Goal: Task Accomplishment & Management: Manage account settings

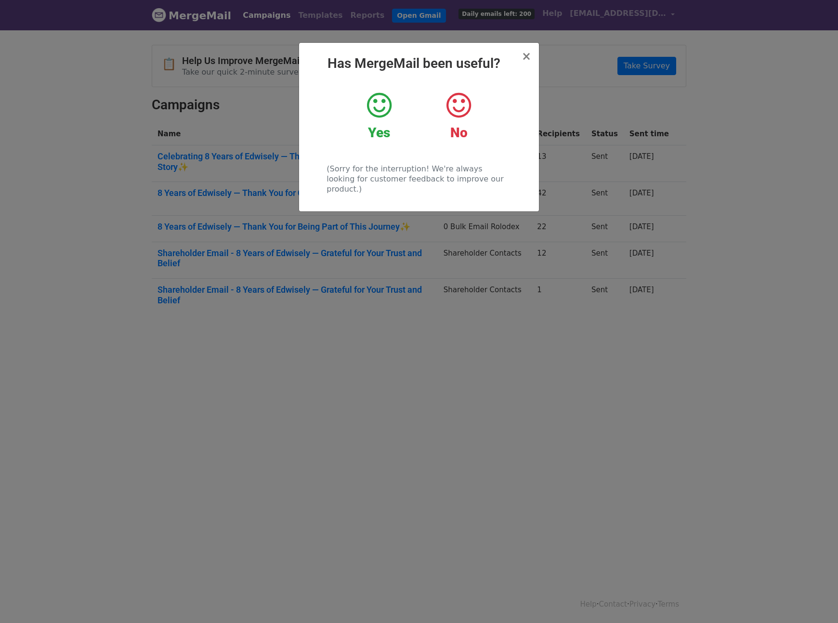
click at [384, 106] on icon at bounding box center [379, 105] width 25 height 29
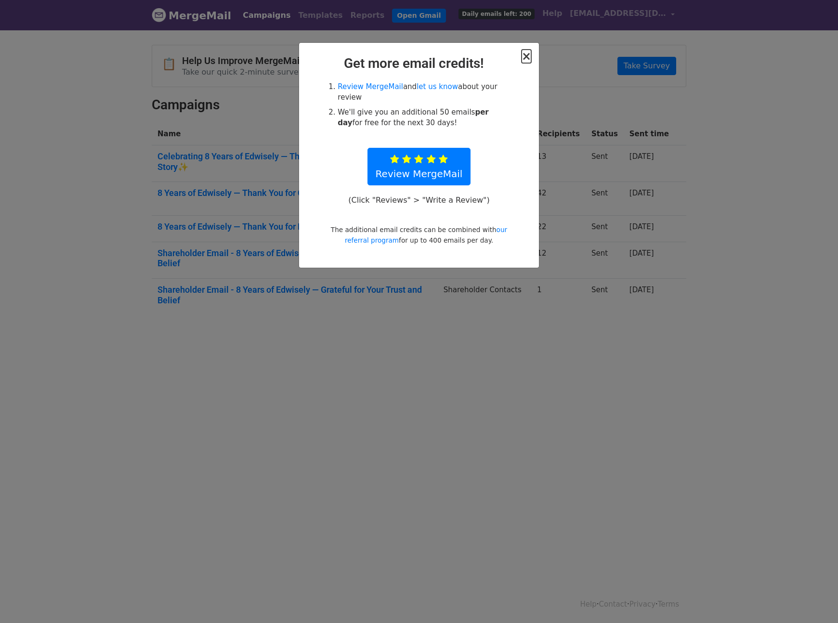
click at [525, 60] on span "×" at bounding box center [527, 56] width 10 height 13
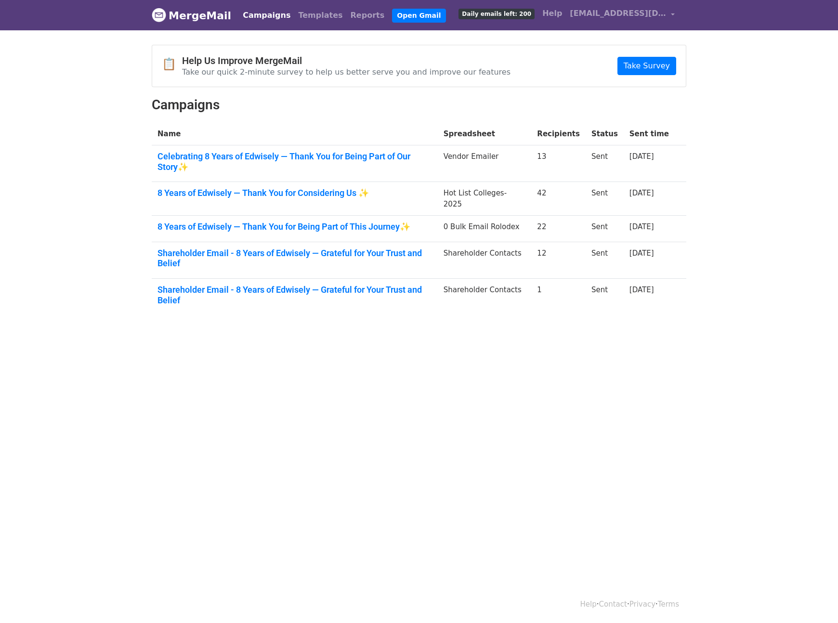
click at [349, 114] on div "📋 Help Us Improve MergeMail Take our quick 2-minute survey to help us better se…" at bounding box center [418, 184] width 549 height 278
click at [671, 10] on link "[EMAIL_ADDRESS][DOMAIN_NAME]" at bounding box center [622, 15] width 113 height 23
click at [643, 38] on link "Account" at bounding box center [627, 39] width 102 height 15
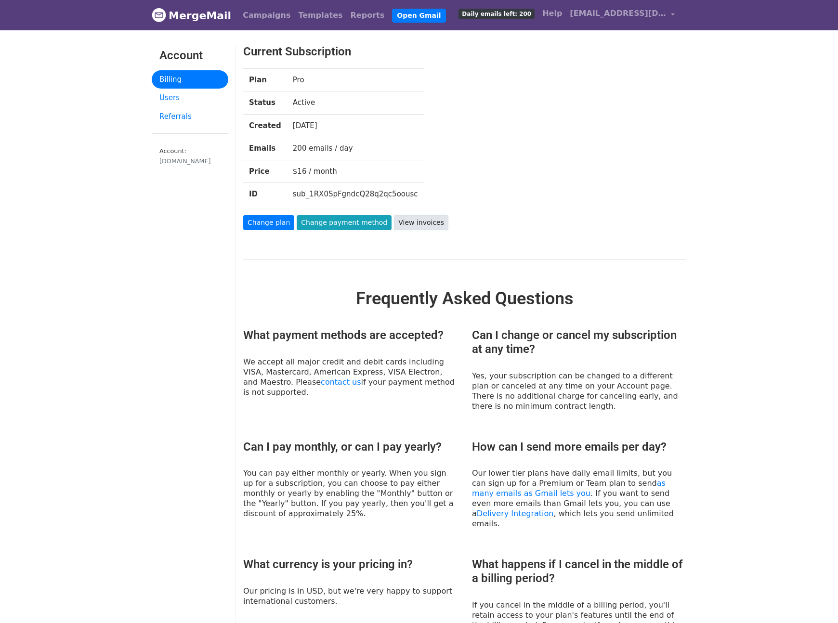
click at [424, 219] on link "View invoices" at bounding box center [421, 222] width 54 height 15
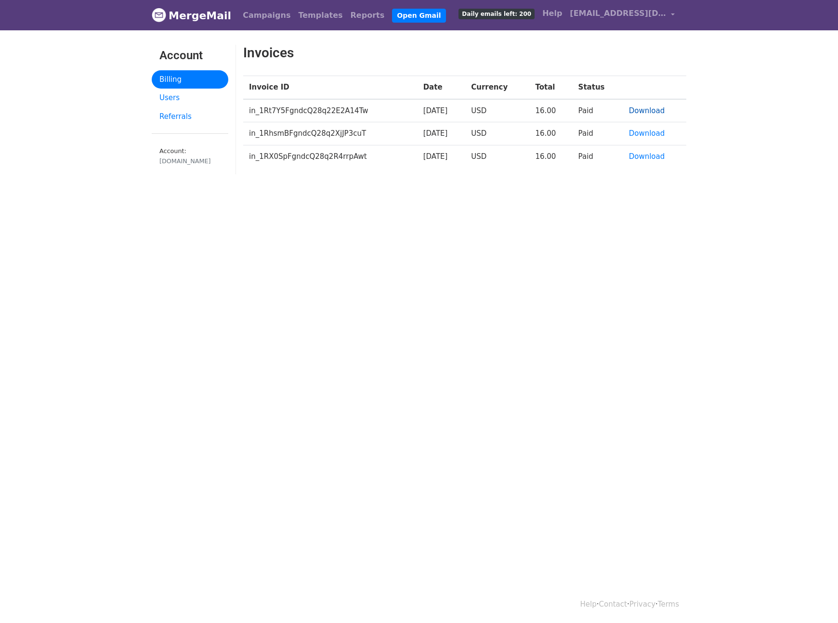
click at [658, 106] on link "Download" at bounding box center [647, 110] width 36 height 9
click at [596, 231] on html "MergeMail Campaigns Templates Reports Open Gmail Daily emails left: 200 Help ya…" at bounding box center [419, 311] width 838 height 623
click at [657, 157] on link "Download" at bounding box center [647, 156] width 36 height 9
click at [381, 59] on h2 "Invoices" at bounding box center [426, 53] width 367 height 16
click at [197, 73] on link "Billing" at bounding box center [190, 79] width 77 height 19
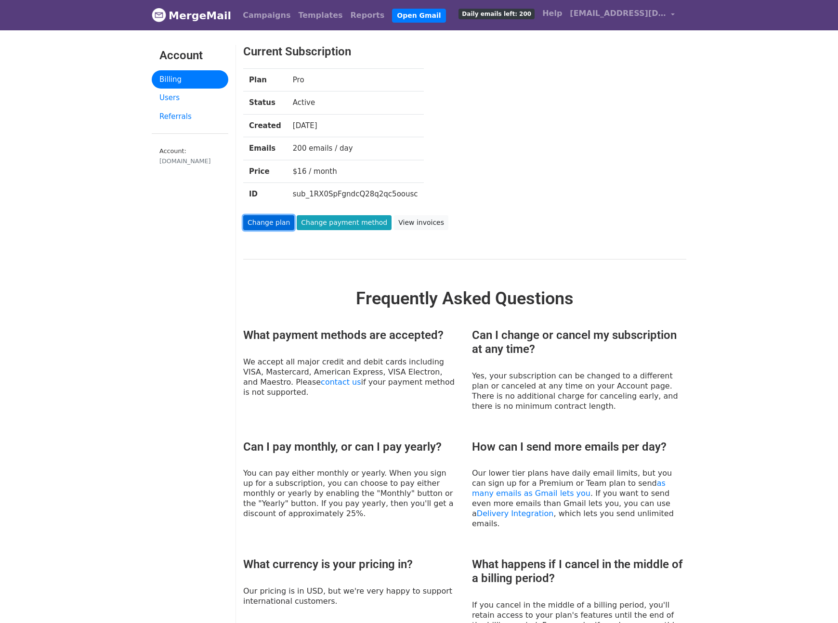
click at [279, 223] on link "Change plan" at bounding box center [268, 222] width 51 height 15
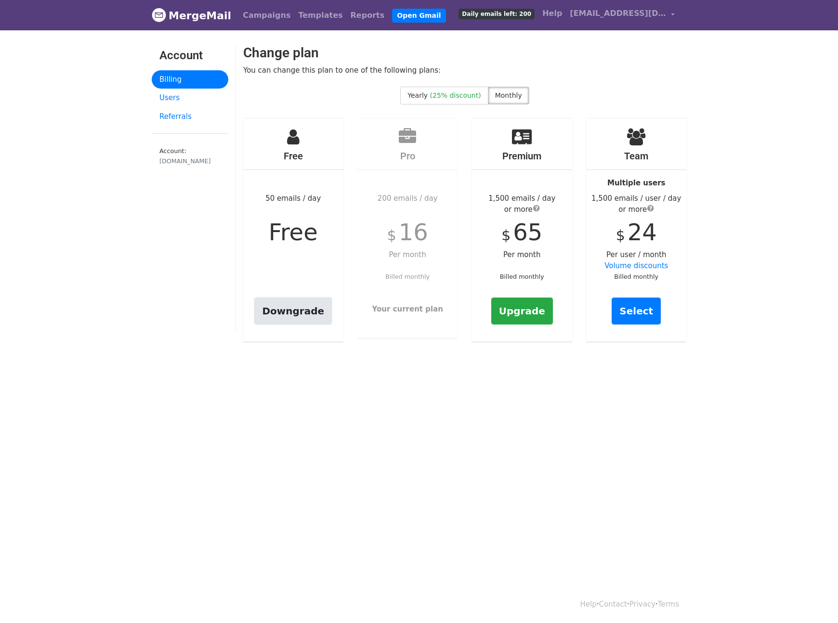
click at [304, 315] on link "Downgrade" at bounding box center [293, 311] width 78 height 27
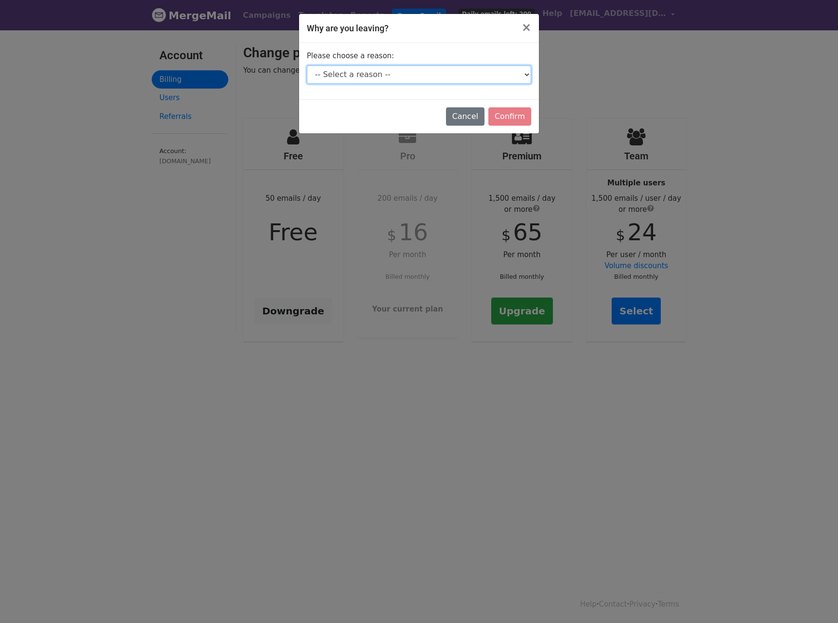
click at [421, 68] on select "-- Select a reason -- I don't send enough emails It's too expensive I had a tec…" at bounding box center [419, 74] width 224 height 18
select select "I don't send enough emails"
click at [307, 65] on select "-- Select a reason -- I don't send enough emails It's too expensive I had a tec…" at bounding box center [419, 74] width 224 height 18
click at [521, 114] on input "Confirm" at bounding box center [509, 116] width 43 height 18
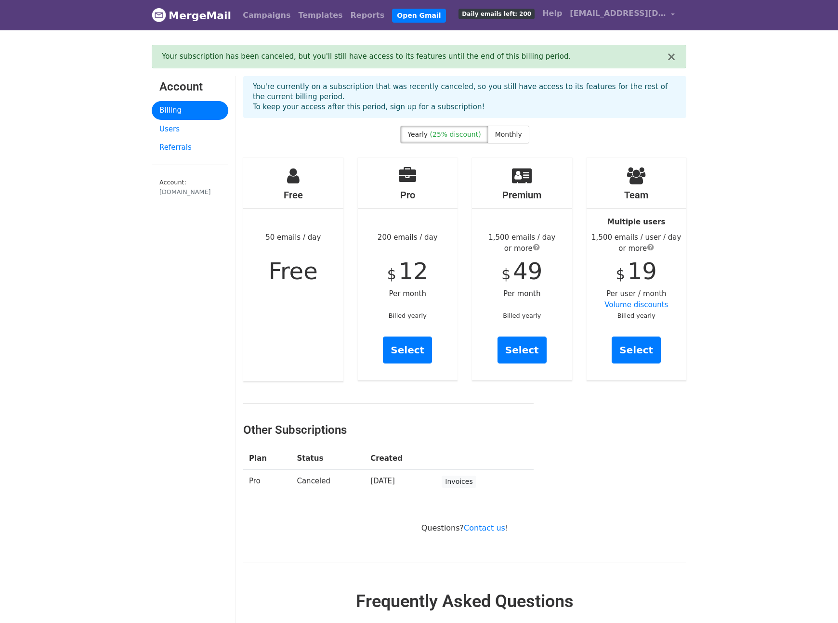
click at [653, 500] on div "Other Subscriptions Plan Status Created Pro Canceled [DATE] Invoices" at bounding box center [465, 448] width 458 height 105
click at [516, 97] on p "You're currently on a subscription that was recently canceled, so you still hav…" at bounding box center [465, 97] width 424 height 30
click at [676, 58] on div "× Your subscription has been canceled, but you'll still have access to its feat…" at bounding box center [419, 57] width 535 height 24
click at [669, 56] on button "×" at bounding box center [672, 57] width 10 height 12
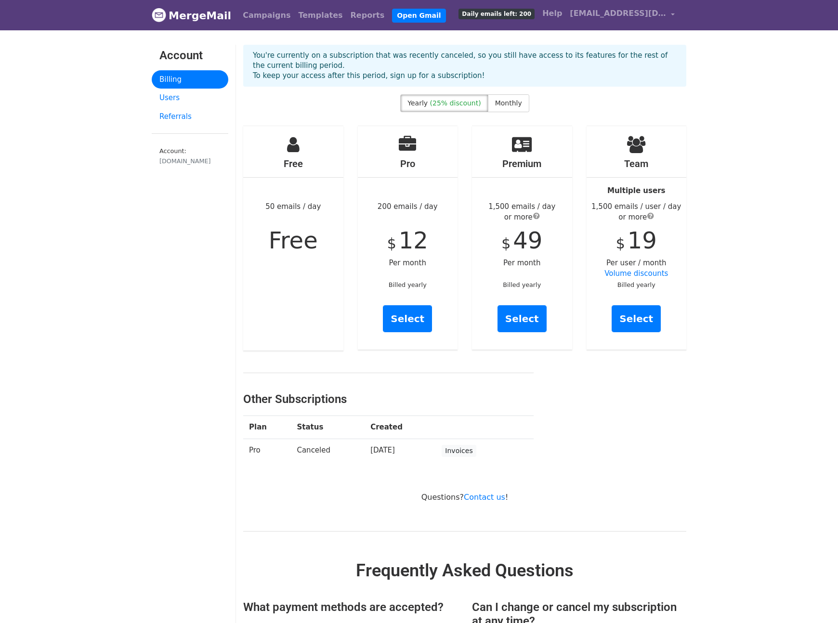
click at [724, 118] on body "MergeMail Campaigns Templates Reports Open Gmail Daily emails left: 200 Help [E…" at bounding box center [419, 569] width 838 height 1138
